Goal: Complete application form: Complete application form

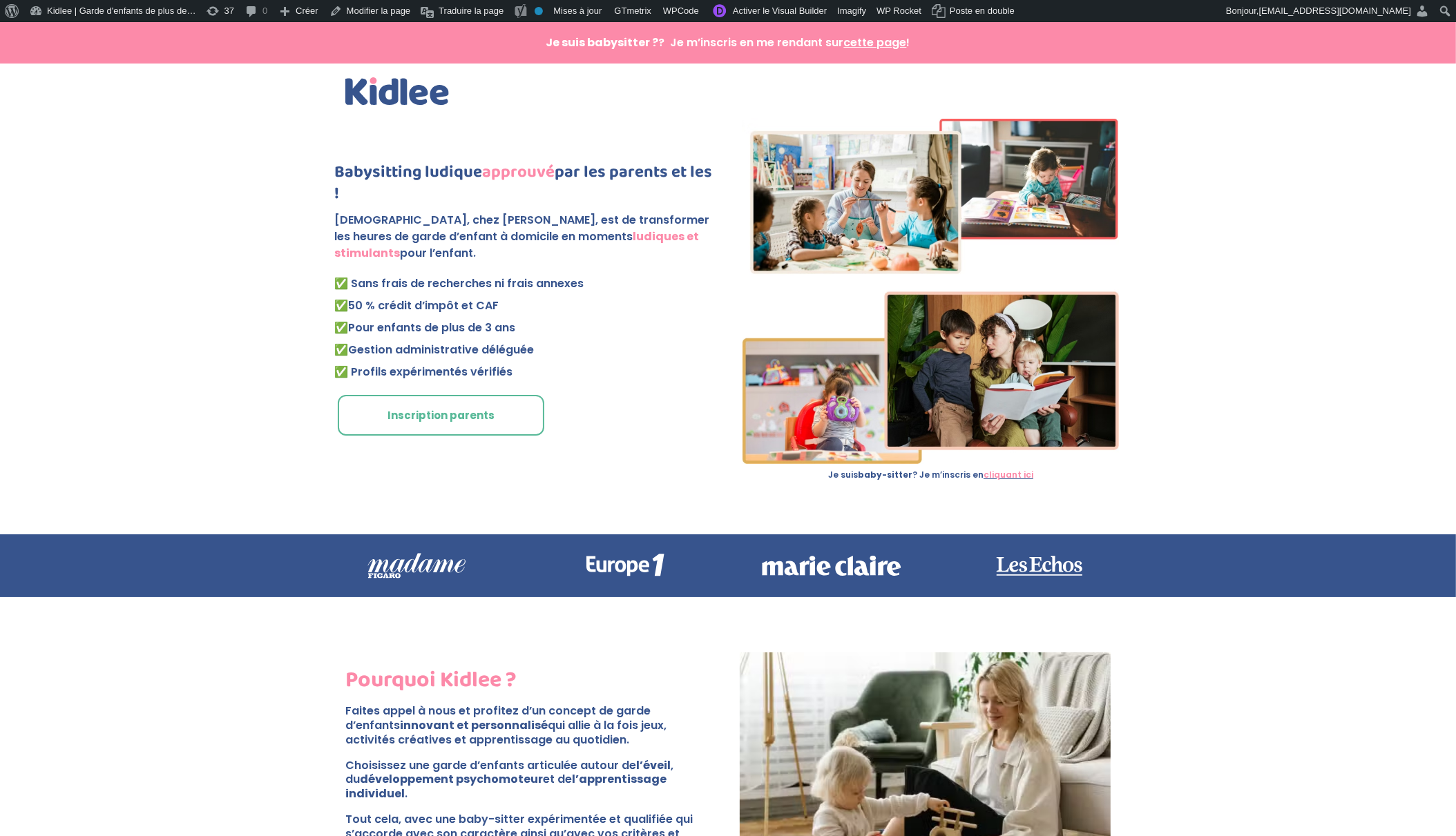
click at [454, 416] on link "Inscription parents" at bounding box center [441, 415] width 207 height 41
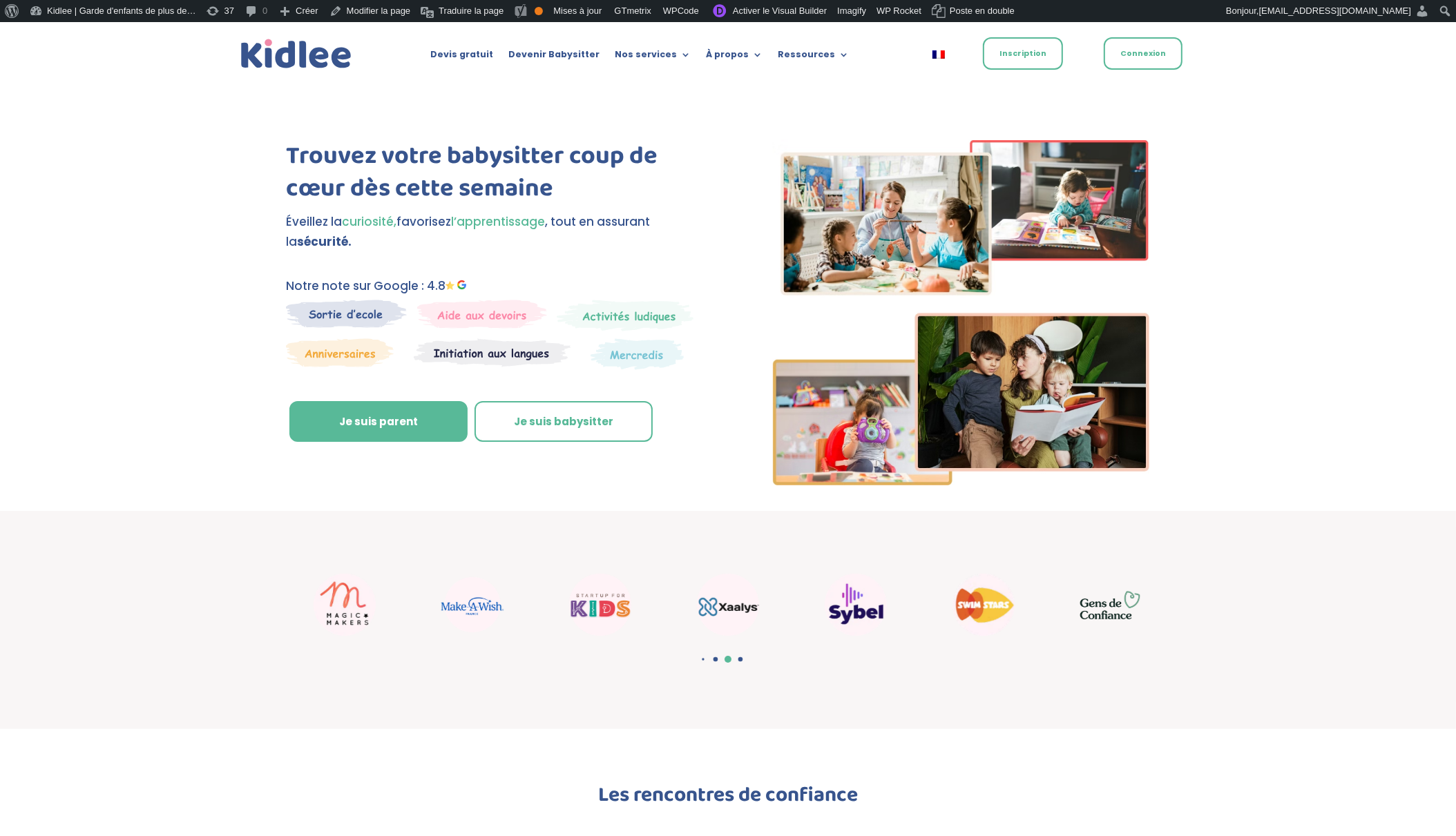
click at [1027, 53] on link "Inscription" at bounding box center [1023, 54] width 80 height 33
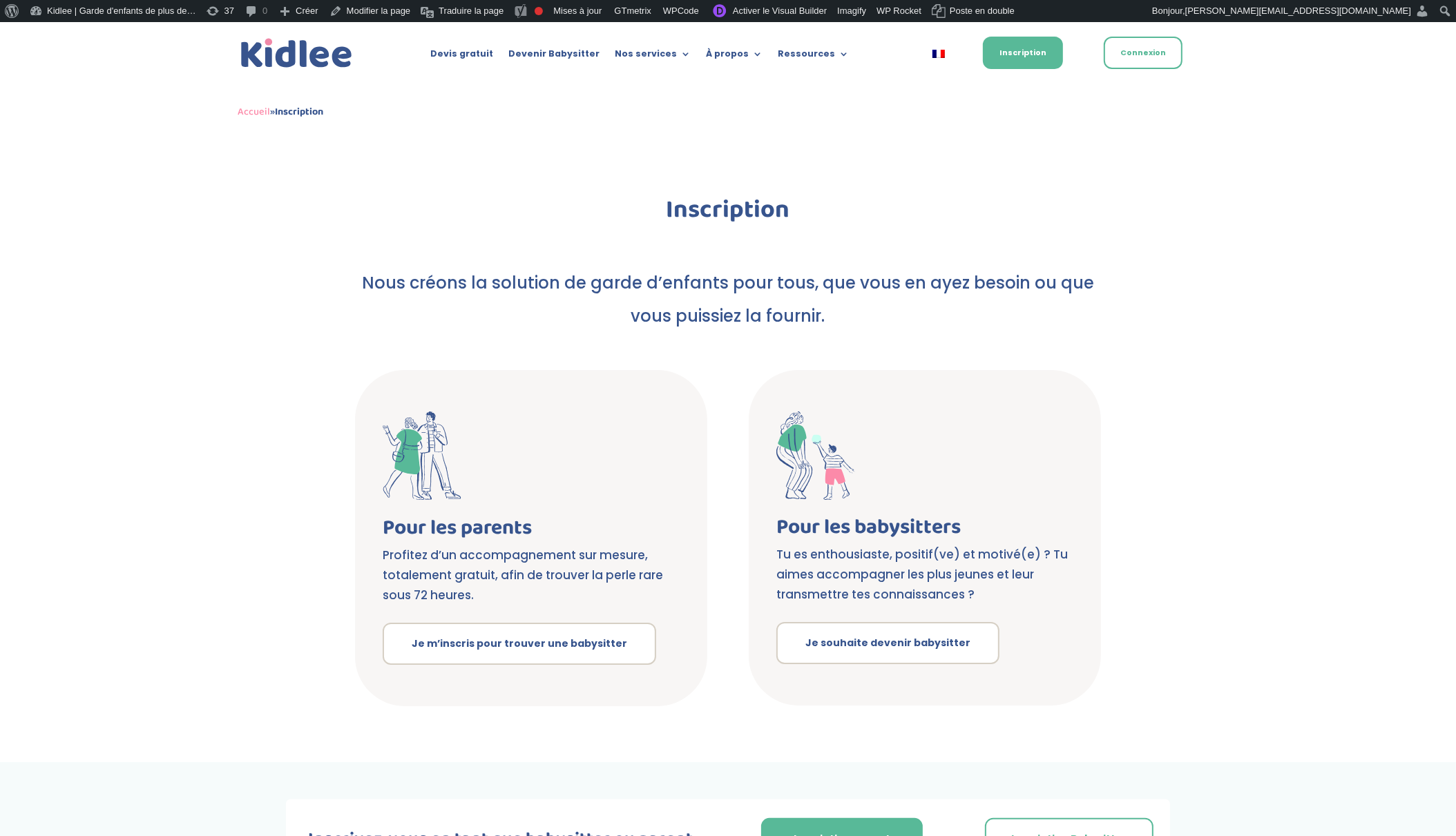
scroll to position [33, 0]
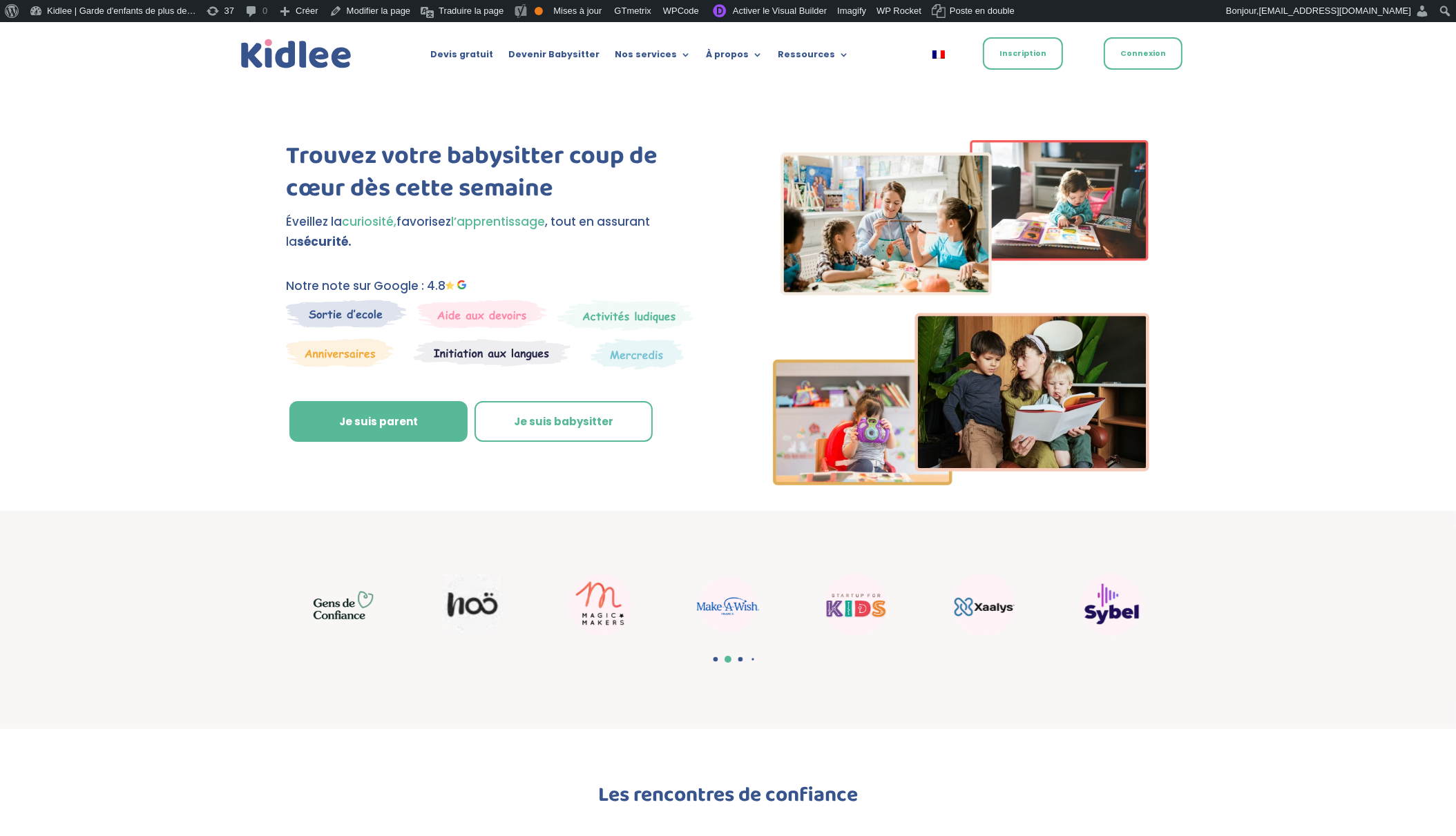
click at [1037, 52] on link "Inscription" at bounding box center [1023, 54] width 80 height 33
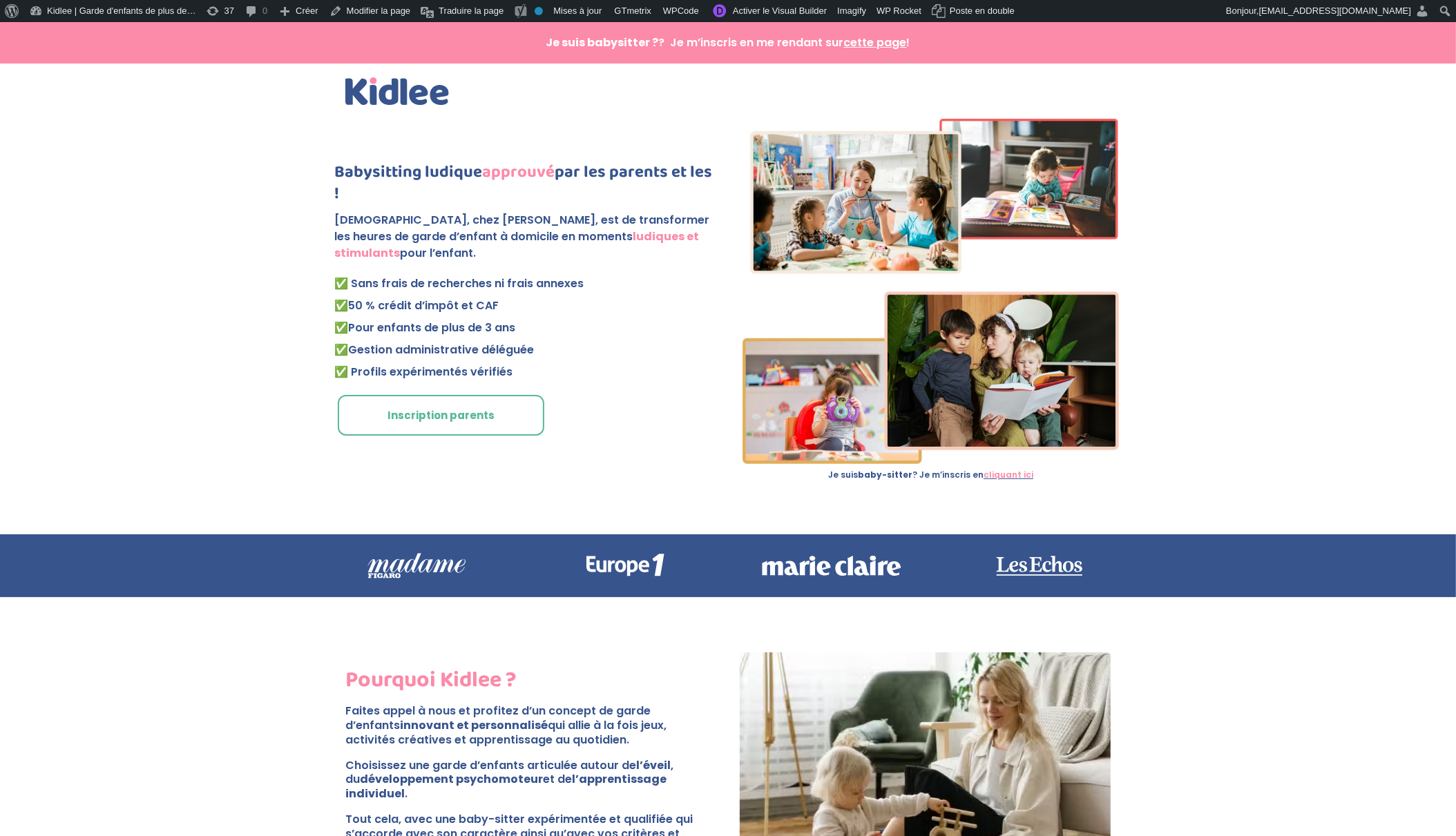
click at [481, 419] on link "Inscription parents" at bounding box center [441, 415] width 207 height 41
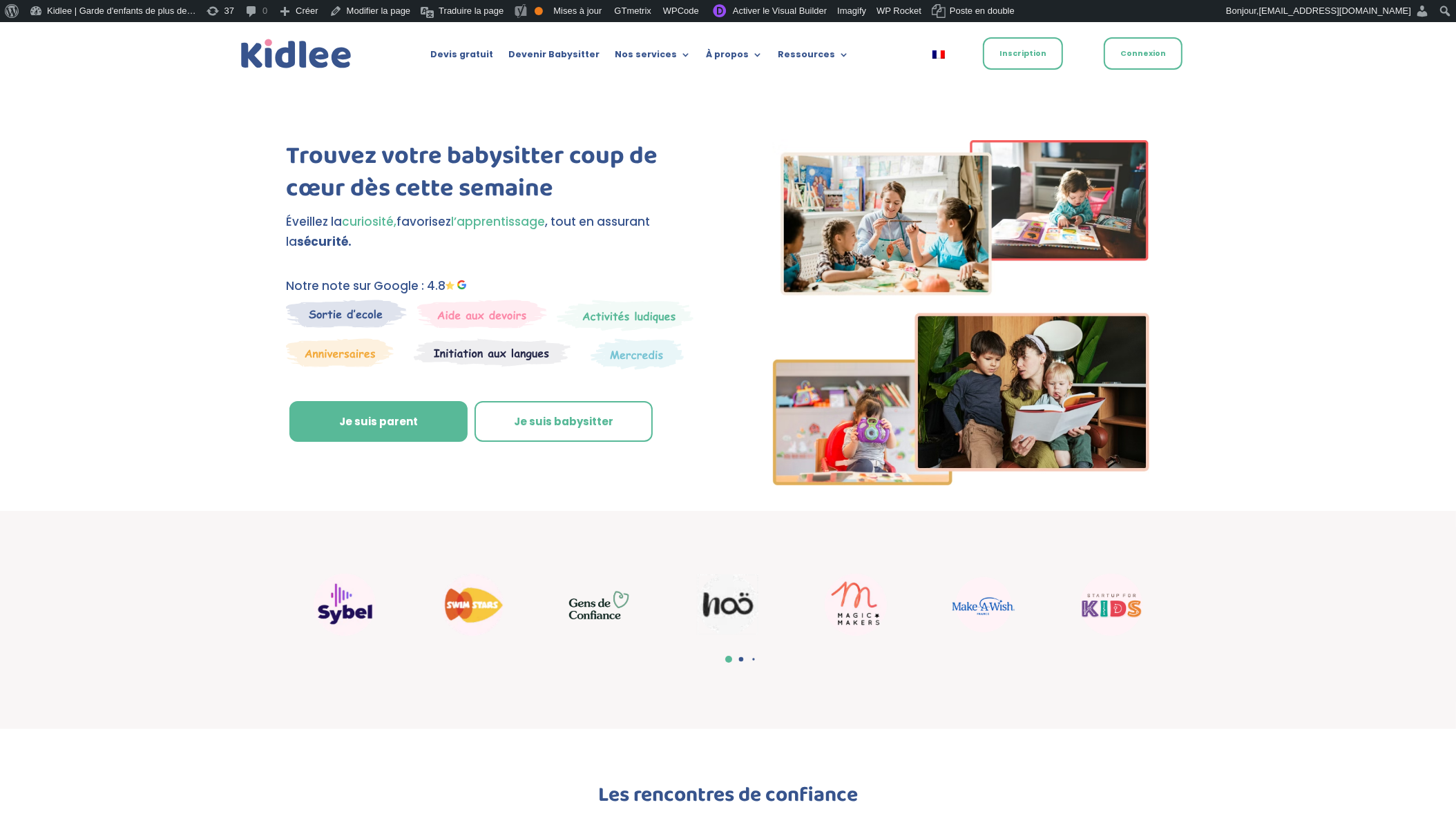
click at [1042, 57] on link "Inscription" at bounding box center [1023, 54] width 80 height 33
